Goal: Information Seeking & Learning: Learn about a topic

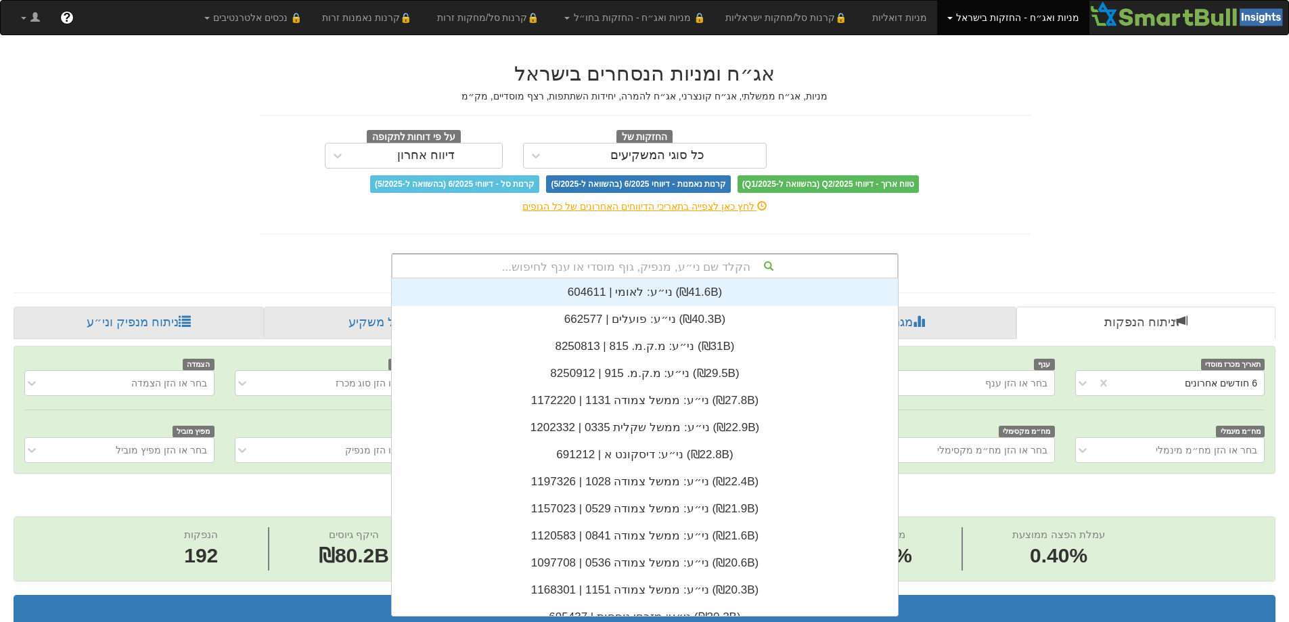
click at [684, 269] on div "הקלד שם ני״ע, מנפיק, גוף מוסדי או ענף לחיפוש..." at bounding box center [644, 265] width 505 height 23
type input "מור"
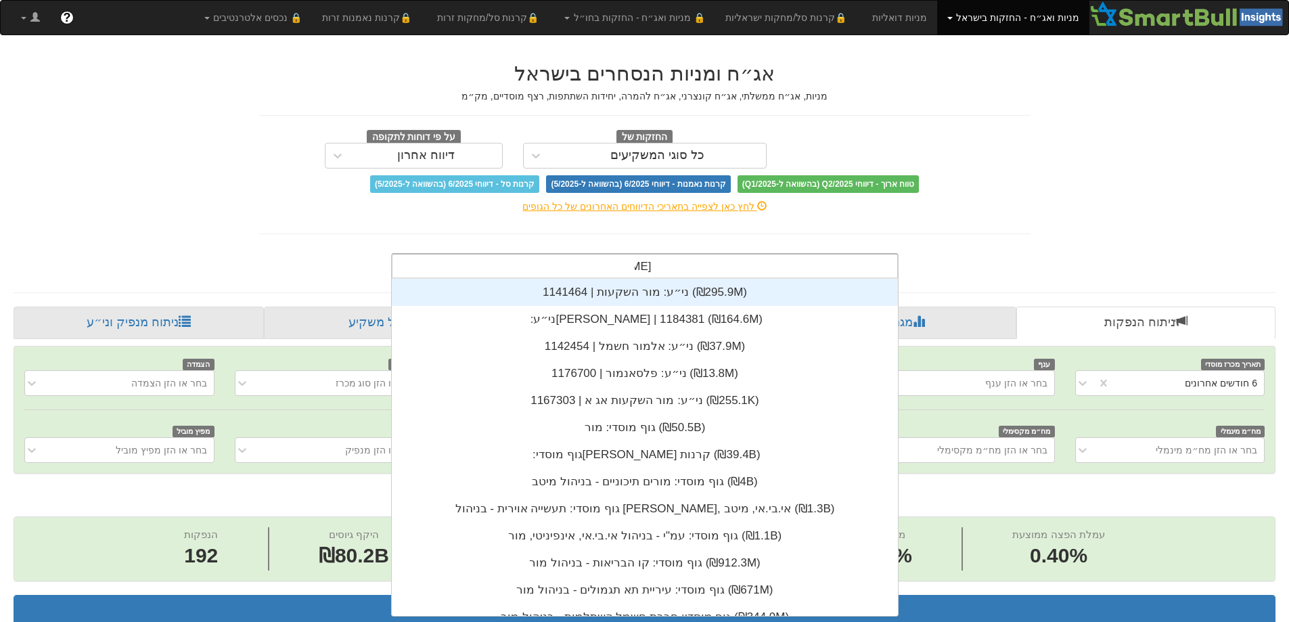
click at [625, 295] on div "ני״ע: ‏מור השקעות | 1141464 ‎(₪295.9M)‎" at bounding box center [645, 292] width 506 height 27
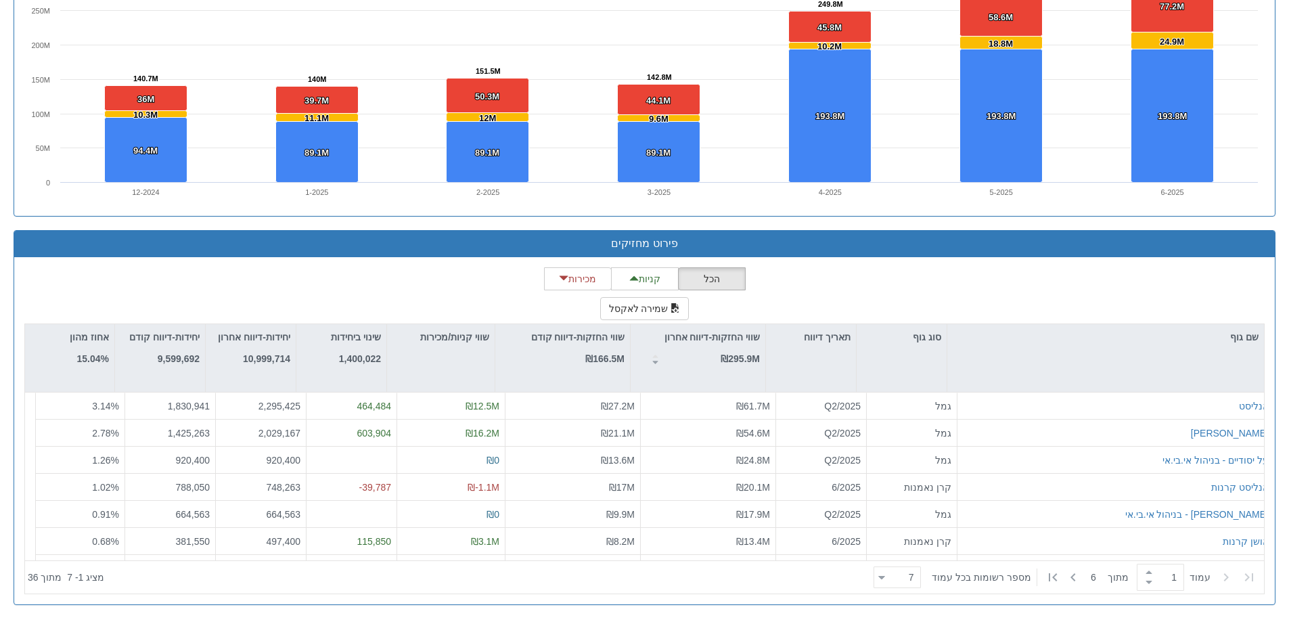
scroll to position [337, 0]
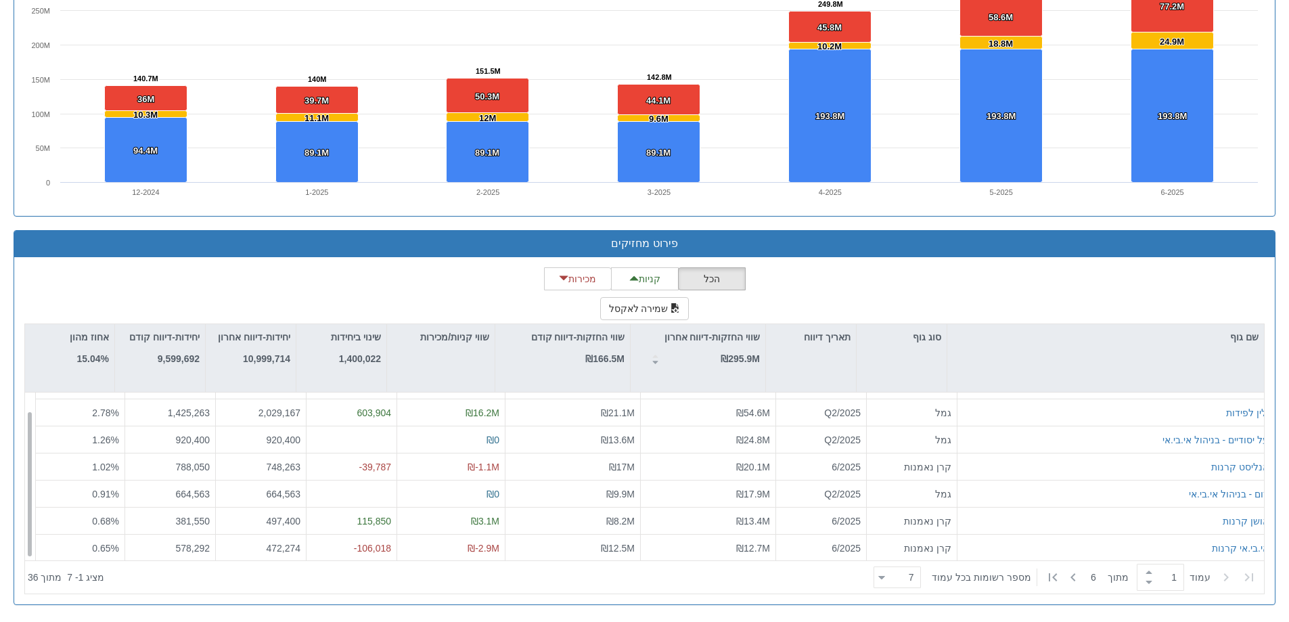
scroll to position [22, 0]
